Goal: Task Accomplishment & Management: Use online tool/utility

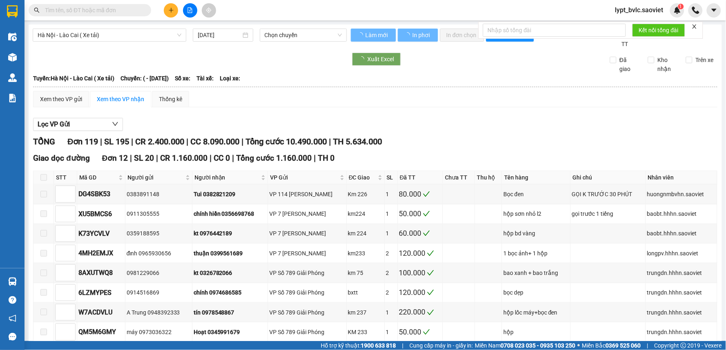
type input "02/12/2021"
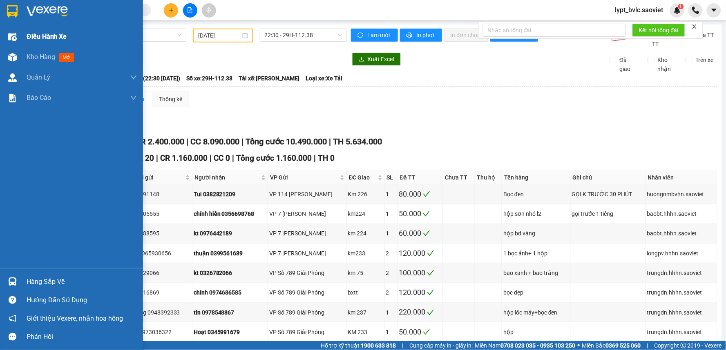
click at [49, 38] on span "Điều hành xe" at bounding box center [47, 36] width 40 height 10
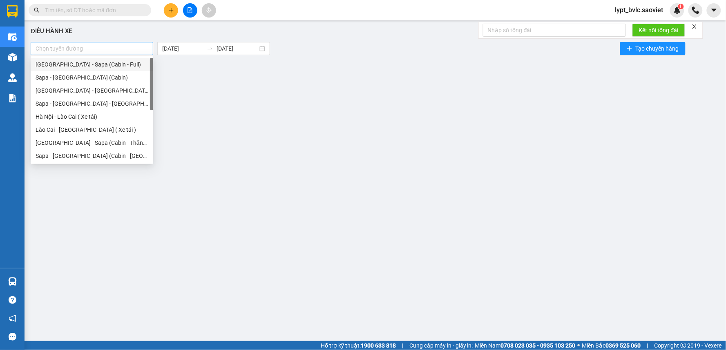
click at [105, 49] on div at bounding box center [92, 49] width 118 height 10
click at [64, 113] on div "Hà Nội - Lào Cai ( Xe tải)" at bounding box center [92, 116] width 113 height 9
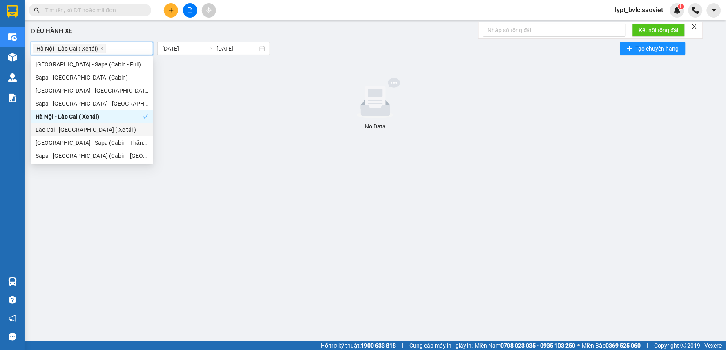
click at [58, 131] on div "Lào Cai - Hà Nội ( Xe tải )" at bounding box center [92, 129] width 113 height 9
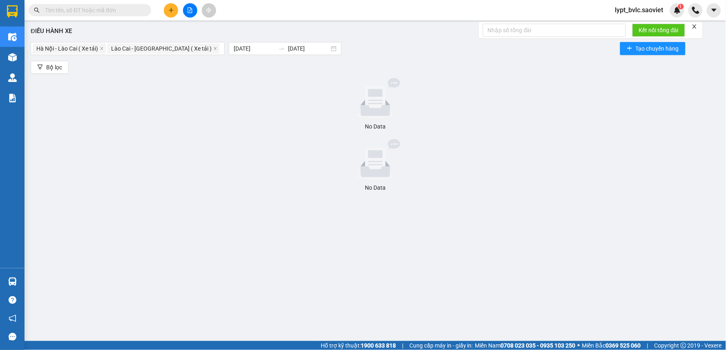
click at [245, 164] on div at bounding box center [375, 159] width 682 height 41
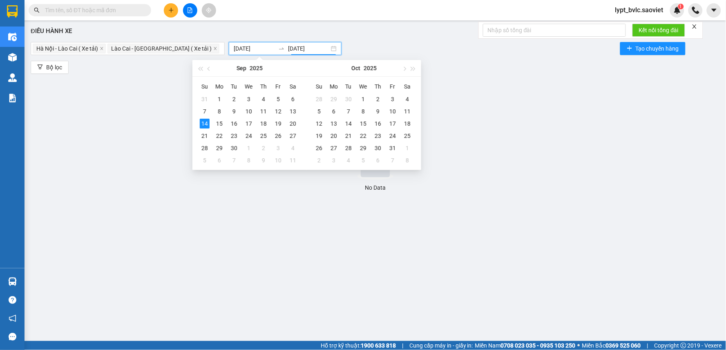
click at [288, 51] on input "[DATE]" at bounding box center [308, 48] width 41 height 9
type input "13/09/2025"
click at [294, 115] on div "13" at bounding box center [293, 112] width 10 height 10
type input "13/09/2025"
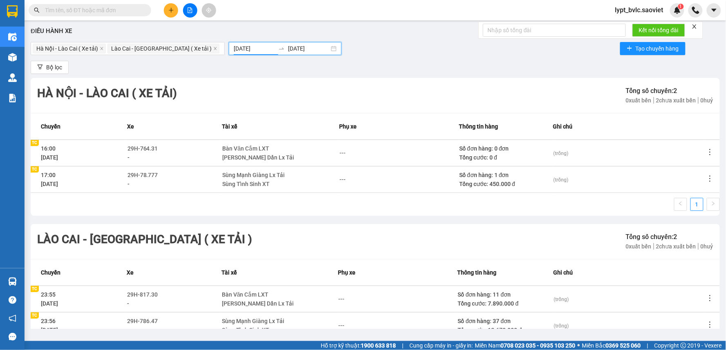
click at [191, 13] on icon "file-add" at bounding box center [190, 10] width 4 height 6
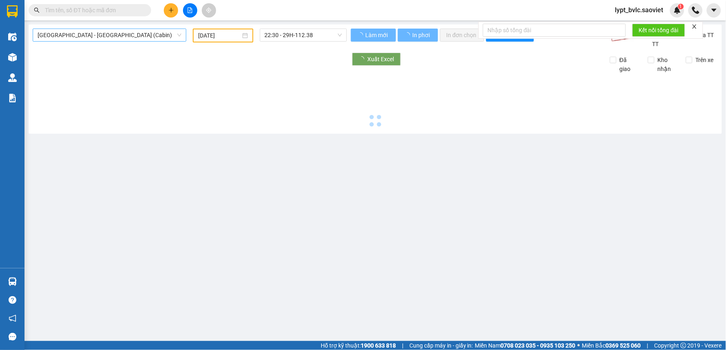
click at [105, 33] on span "Hà Nội - Lào Cai (Cabin)" at bounding box center [110, 35] width 144 height 12
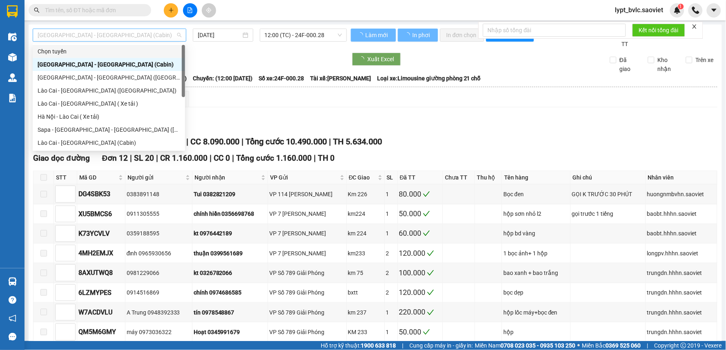
type input "[DATE]"
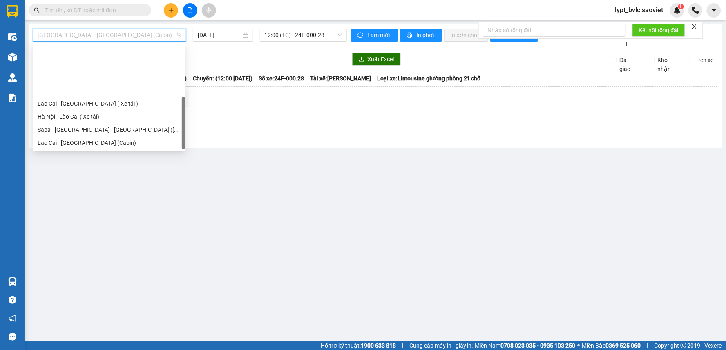
scroll to position [65, 0]
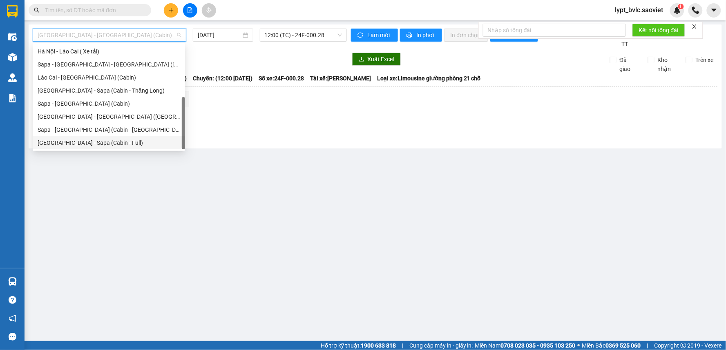
click at [98, 145] on div "Hà Nội - Sapa (Cabin - Full)" at bounding box center [109, 142] width 143 height 9
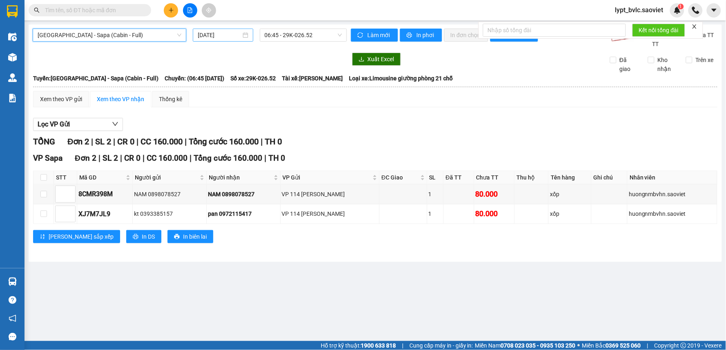
click at [232, 35] on input "[DATE]" at bounding box center [219, 35] width 43 height 9
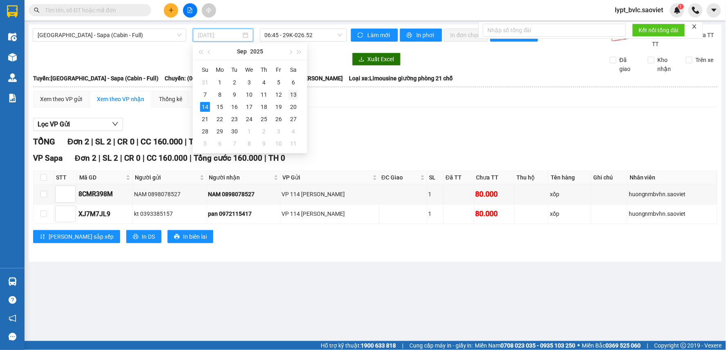
click at [289, 94] on div "13" at bounding box center [293, 95] width 10 height 10
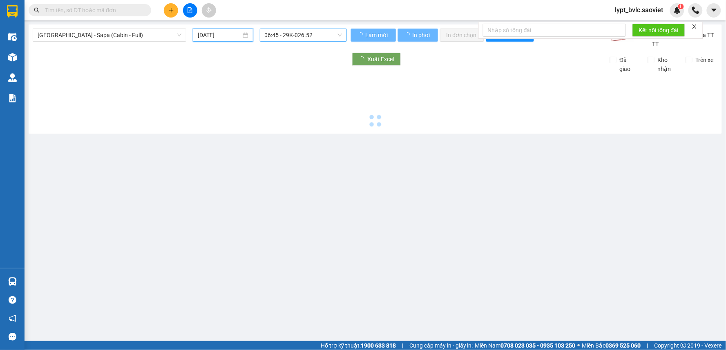
type input "13/09/2025"
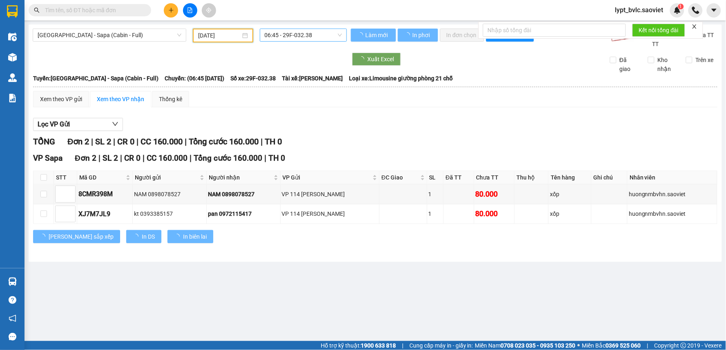
click at [305, 33] on span "06:45 - 29F-032.38" at bounding box center [303, 35] width 77 height 12
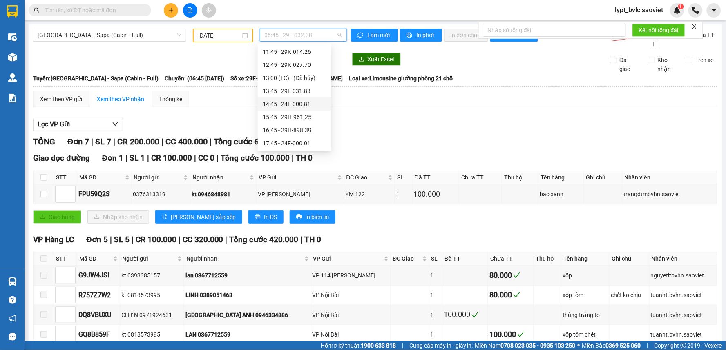
scroll to position [91, 0]
click at [291, 116] on div "16:45 - 29H-898.39" at bounding box center [295, 117] width 64 height 9
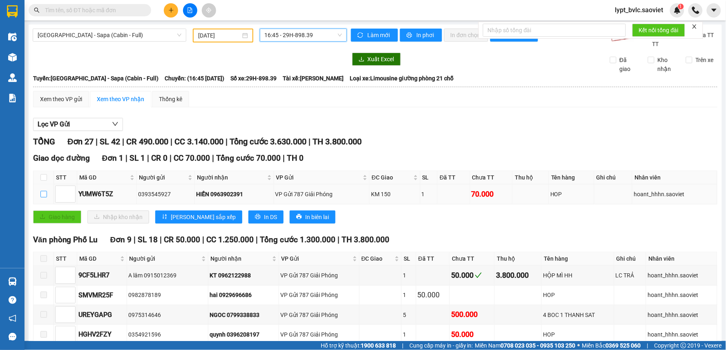
click at [45, 192] on input "checkbox" at bounding box center [43, 194] width 7 height 7
checkbox input "true"
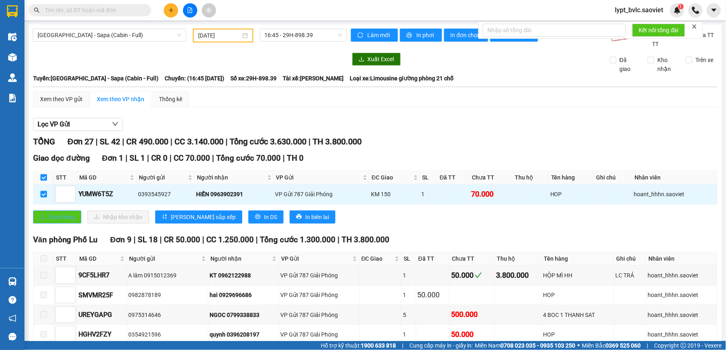
click at [51, 215] on span "Giao hàng" at bounding box center [62, 217] width 26 height 9
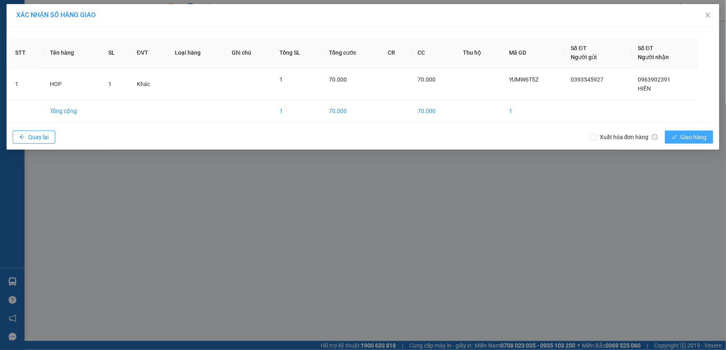
click at [676, 136] on icon "check" at bounding box center [674, 137] width 6 height 6
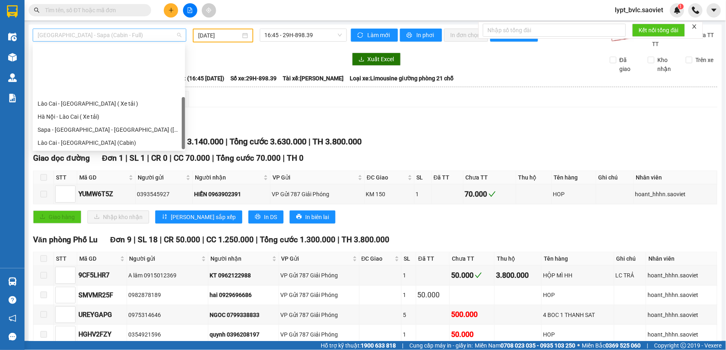
click at [88, 37] on span "Hà Nội - Sapa (Cabin - Full)" at bounding box center [110, 35] width 144 height 12
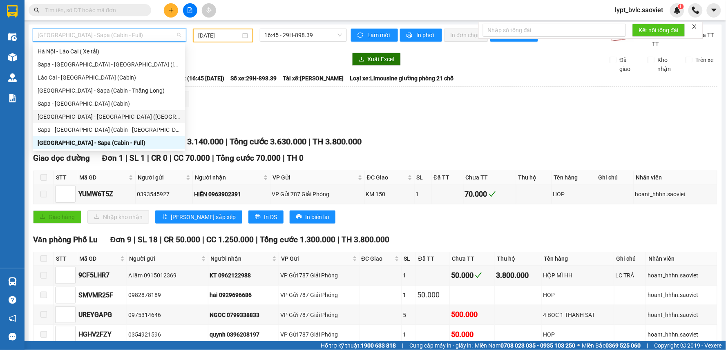
scroll to position [20, 0]
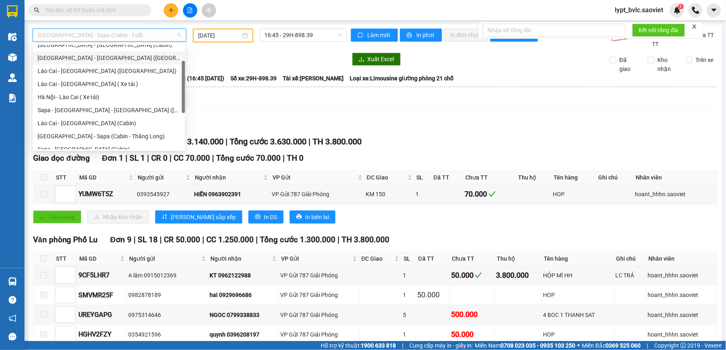
click at [92, 60] on div "Hà Nội - Lào Cai (Giường)" at bounding box center [109, 57] width 143 height 9
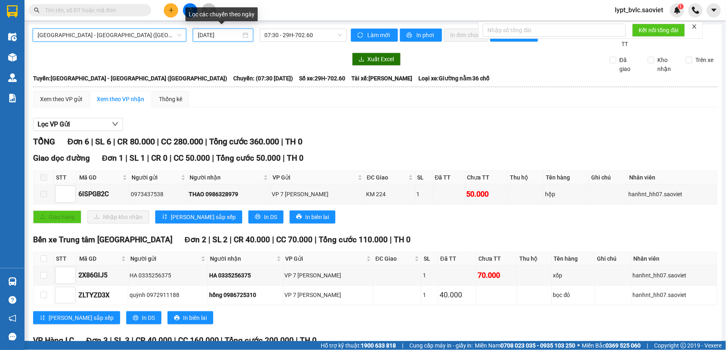
click at [226, 36] on input "[DATE]" at bounding box center [219, 35] width 43 height 9
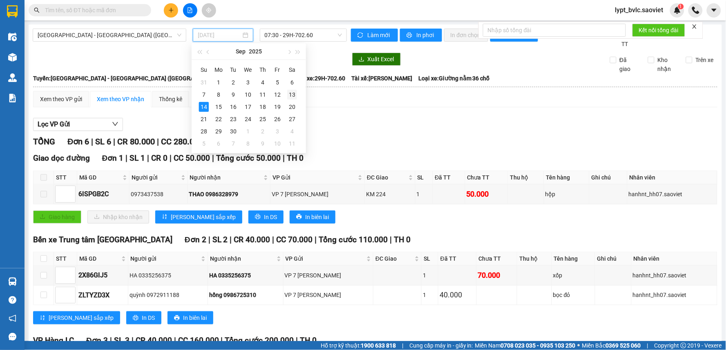
drag, startPoint x: 293, startPoint y: 94, endPoint x: 300, endPoint y: 66, distance: 29.4
click at [293, 94] on div "13" at bounding box center [292, 95] width 10 height 10
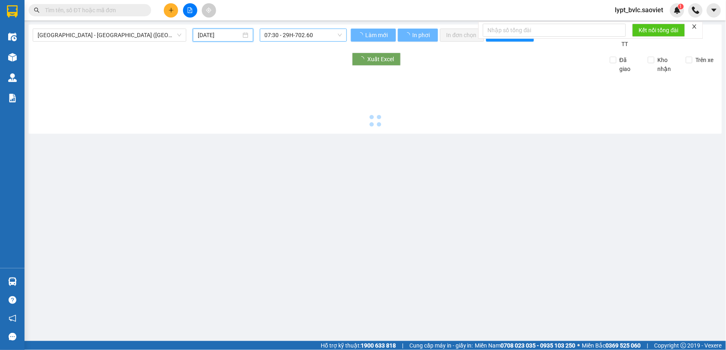
type input "13/09/2025"
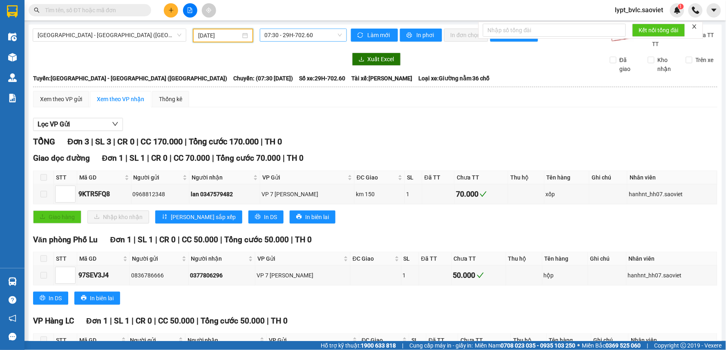
click at [305, 33] on span "07:30 - 29H-702.60" at bounding box center [303, 35] width 77 height 12
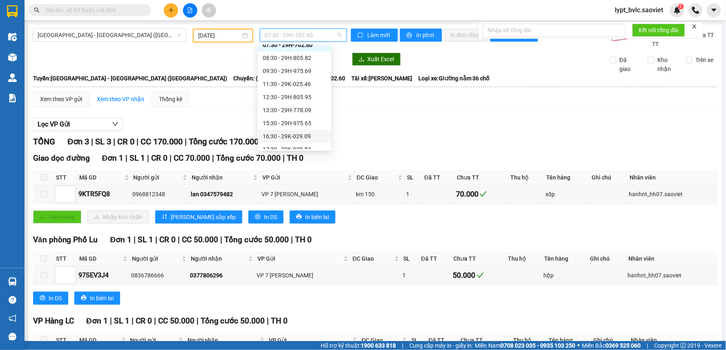
scroll to position [65, 0]
click at [296, 116] on div "19:00 - 29H-998.98" at bounding box center [295, 116] width 64 height 9
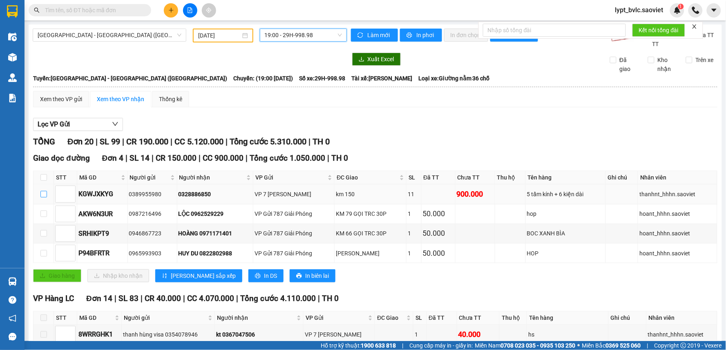
click at [44, 194] on input "checkbox" at bounding box center [43, 194] width 7 height 7
checkbox input "true"
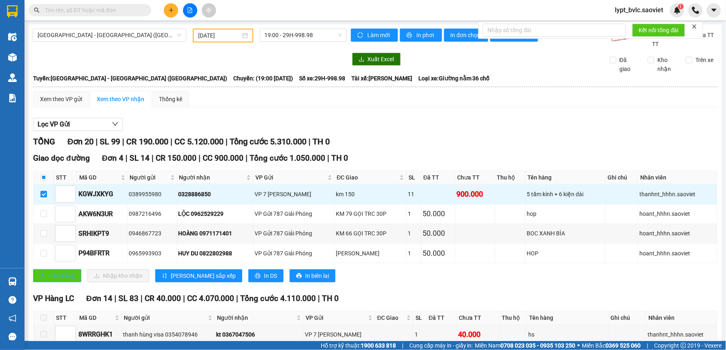
click at [72, 275] on span "Giao hàng" at bounding box center [62, 276] width 26 height 9
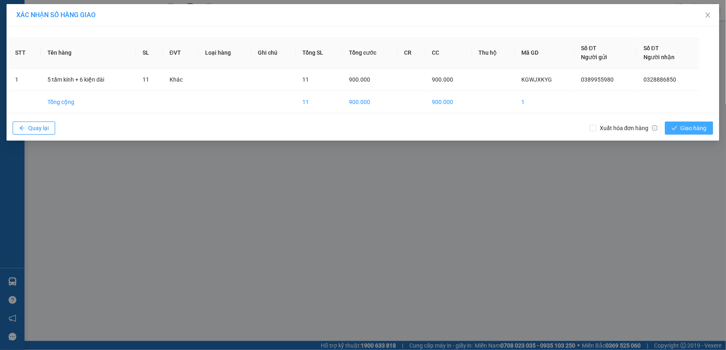
click at [686, 127] on span "Giao hàng" at bounding box center [693, 128] width 26 height 9
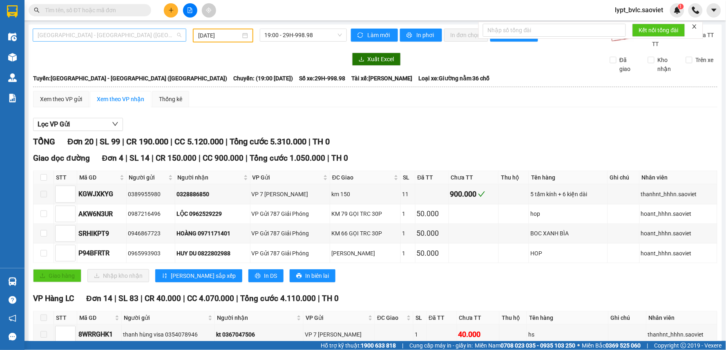
click at [74, 36] on span "Hà Nội - Lào Cai (Giường)" at bounding box center [110, 35] width 144 height 12
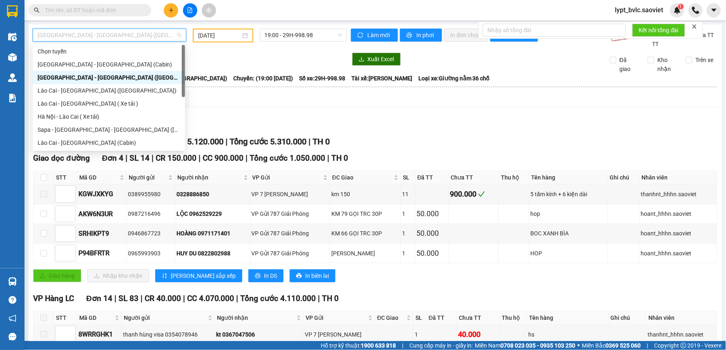
click at [188, 11] on icon "file-add" at bounding box center [190, 10] width 6 height 6
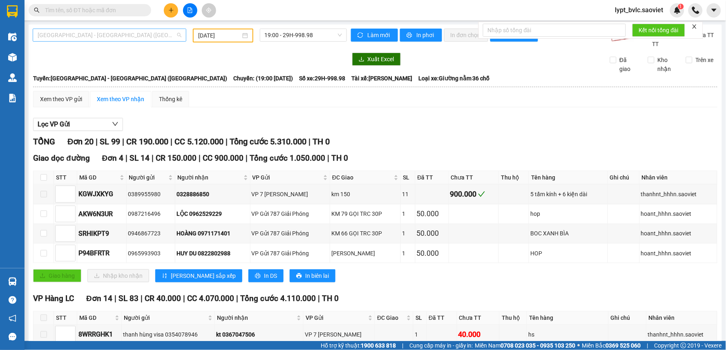
click at [98, 34] on span "Hà Nội - Lào Cai (Giường)" at bounding box center [110, 35] width 144 height 12
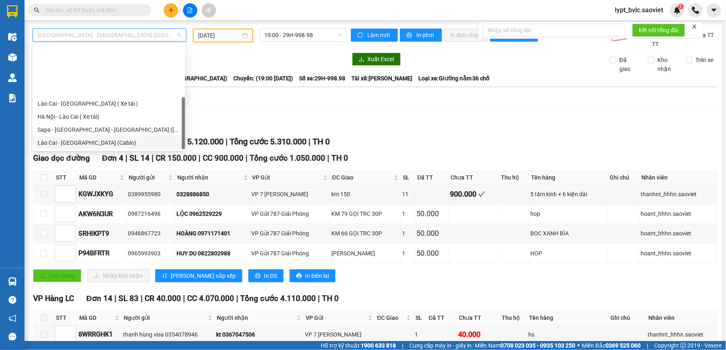
scroll to position [65, 0]
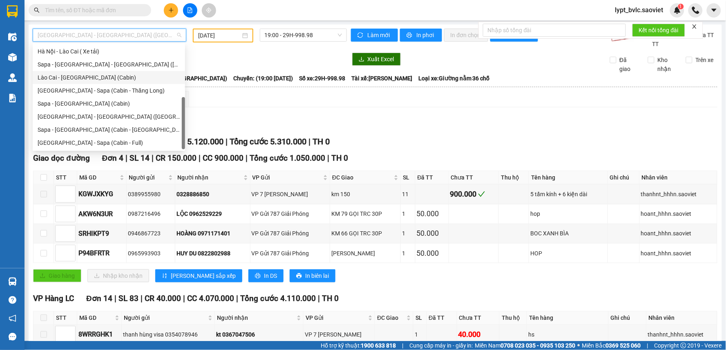
click at [86, 141] on div "Hà Nội - Sapa (Cabin - Full)" at bounding box center [109, 142] width 143 height 9
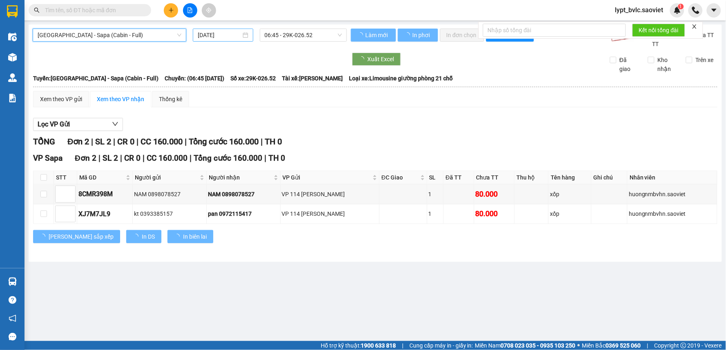
click at [214, 34] on input "[DATE]" at bounding box center [219, 35] width 43 height 9
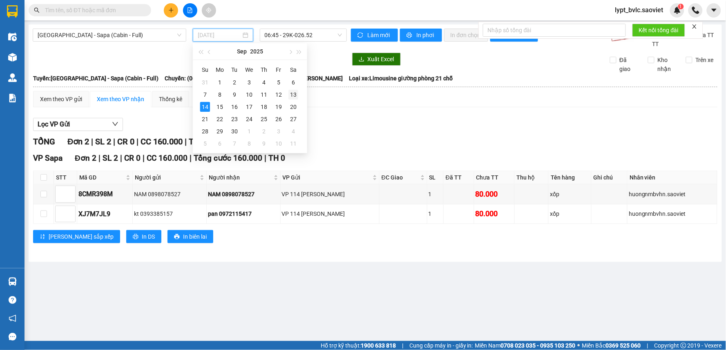
click at [296, 93] on div "13" at bounding box center [293, 95] width 10 height 10
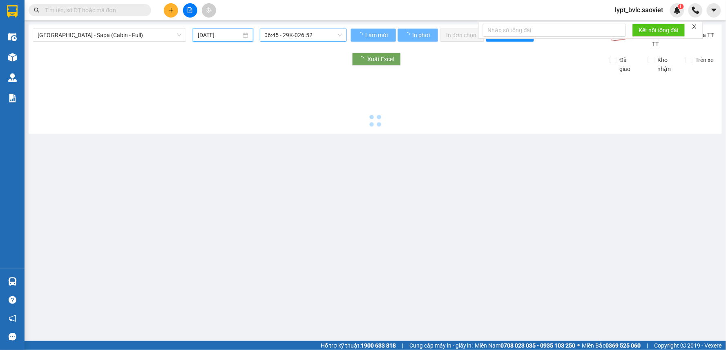
type input "13/09/2025"
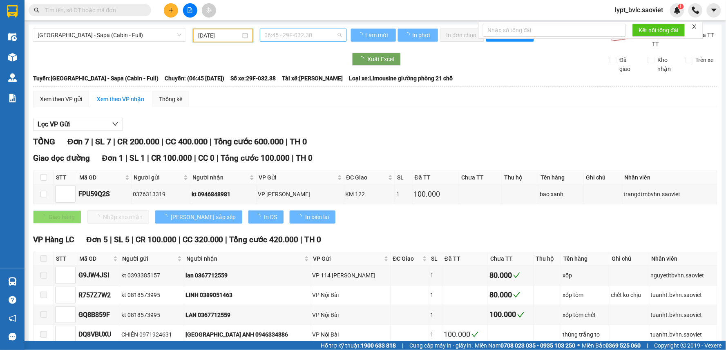
click at [298, 34] on span "06:45 - 29F-032.38" at bounding box center [303, 35] width 77 height 12
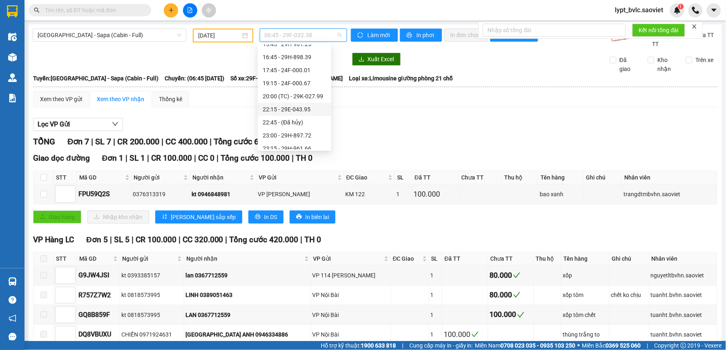
scroll to position [157, 0]
click at [298, 78] on div "19:15 - 24F-000.67" at bounding box center [295, 77] width 64 height 9
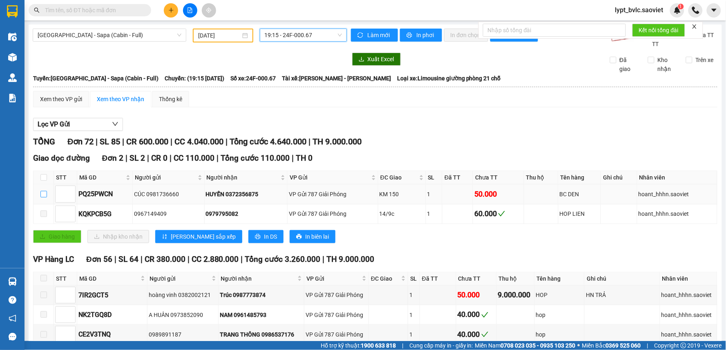
click at [45, 194] on input "checkbox" at bounding box center [43, 194] width 7 height 7
checkbox input "true"
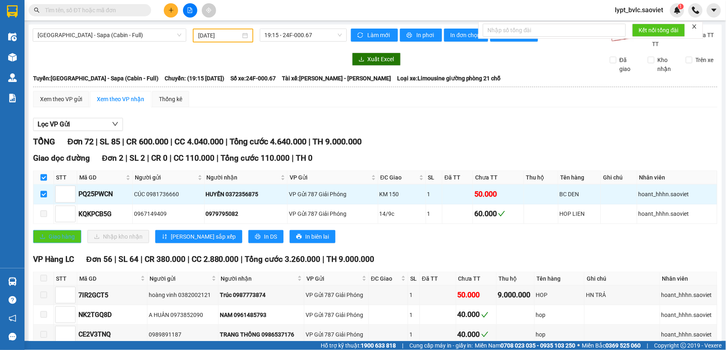
click at [53, 236] on span "Giao hàng" at bounding box center [62, 236] width 26 height 9
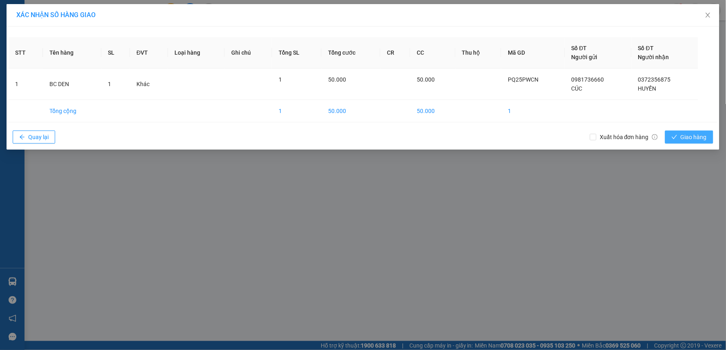
click at [675, 133] on button "Giao hàng" at bounding box center [689, 137] width 48 height 13
